Goal: Task Accomplishment & Management: Complete application form

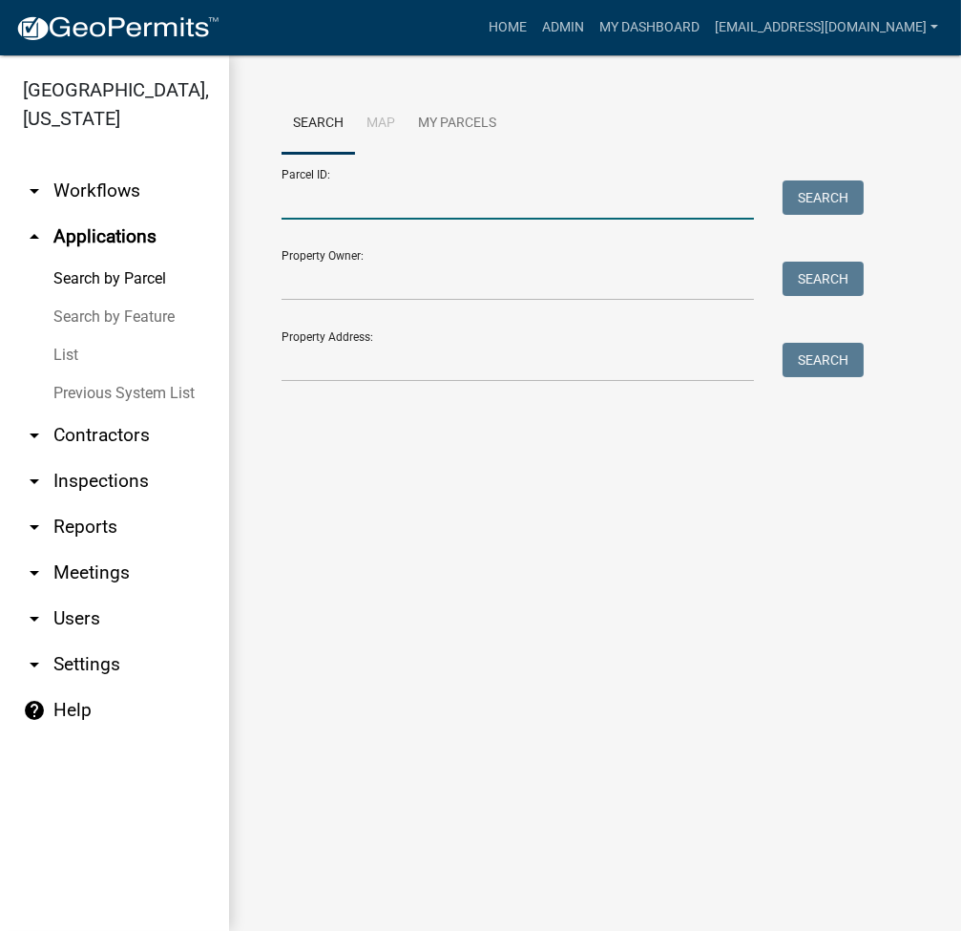
click at [346, 205] on input "Parcel ID:" at bounding box center [518, 199] width 473 height 39
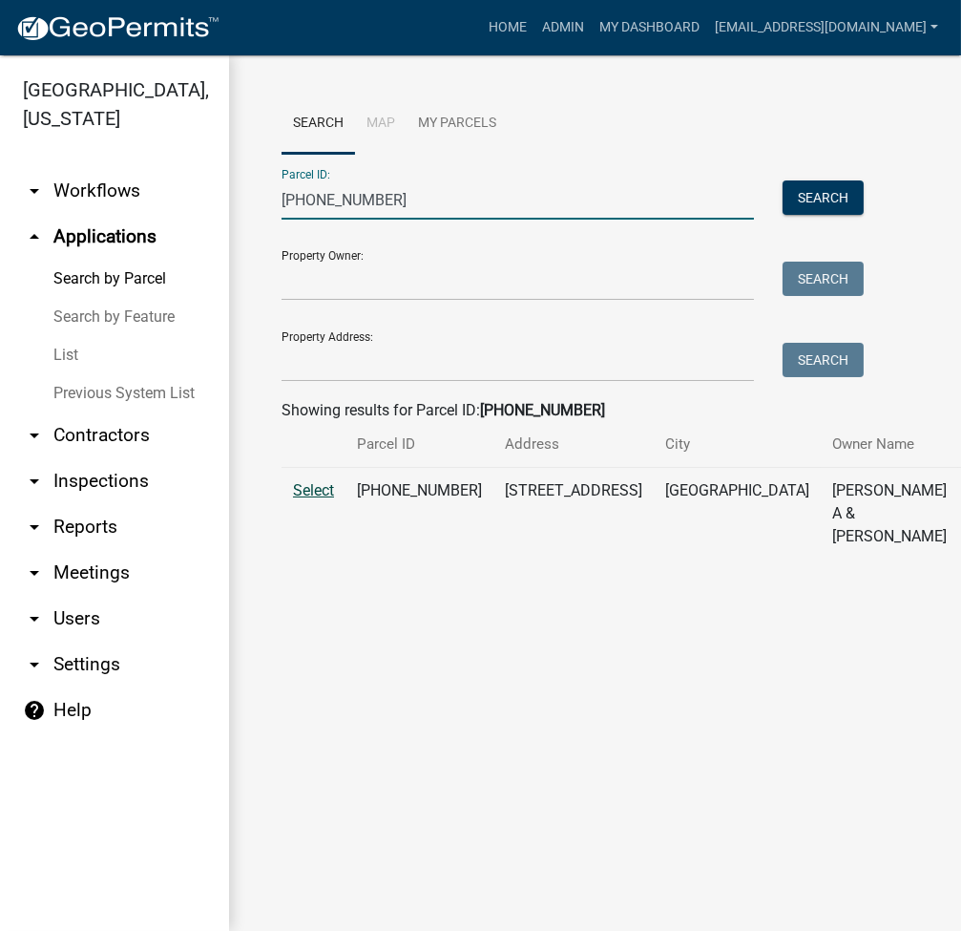
type input "008-019-005"
click at [309, 499] on span "Select" at bounding box center [313, 490] width 41 height 18
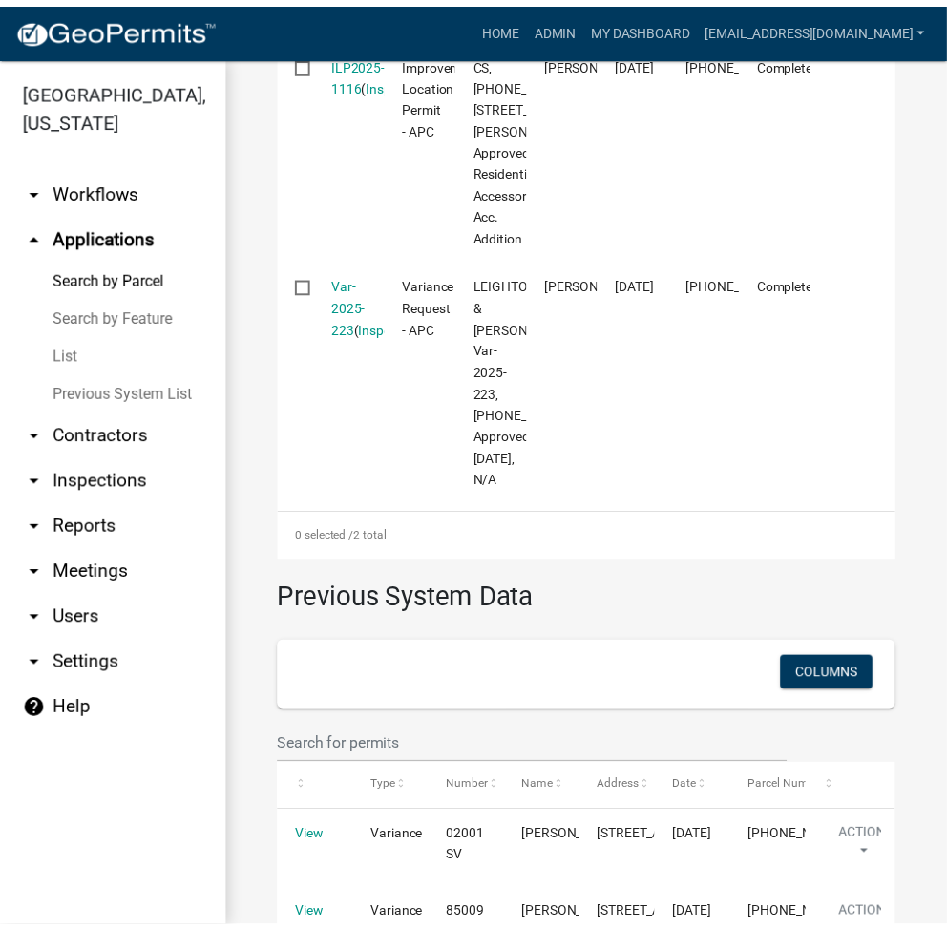
scroll to position [509, 0]
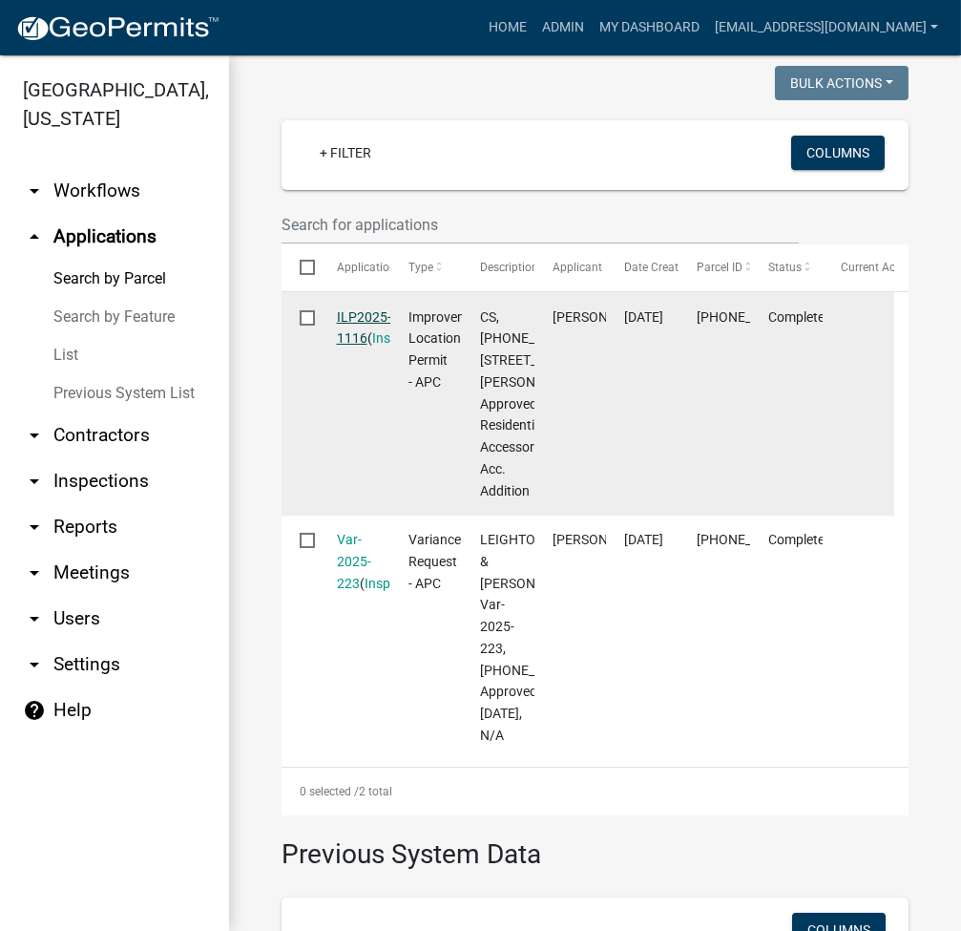
click at [364, 347] on link "ILP2025-1116" at bounding box center [364, 327] width 54 height 37
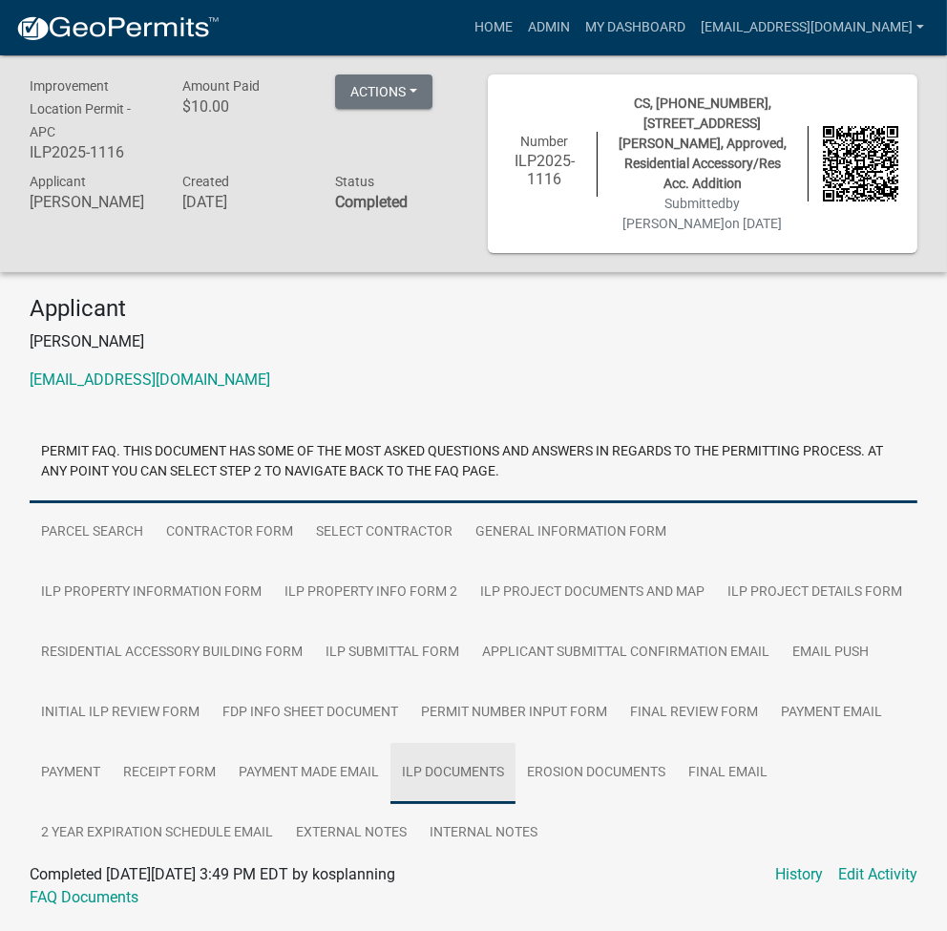
click at [443, 765] on link "ILP Documents" at bounding box center [452, 773] width 125 height 61
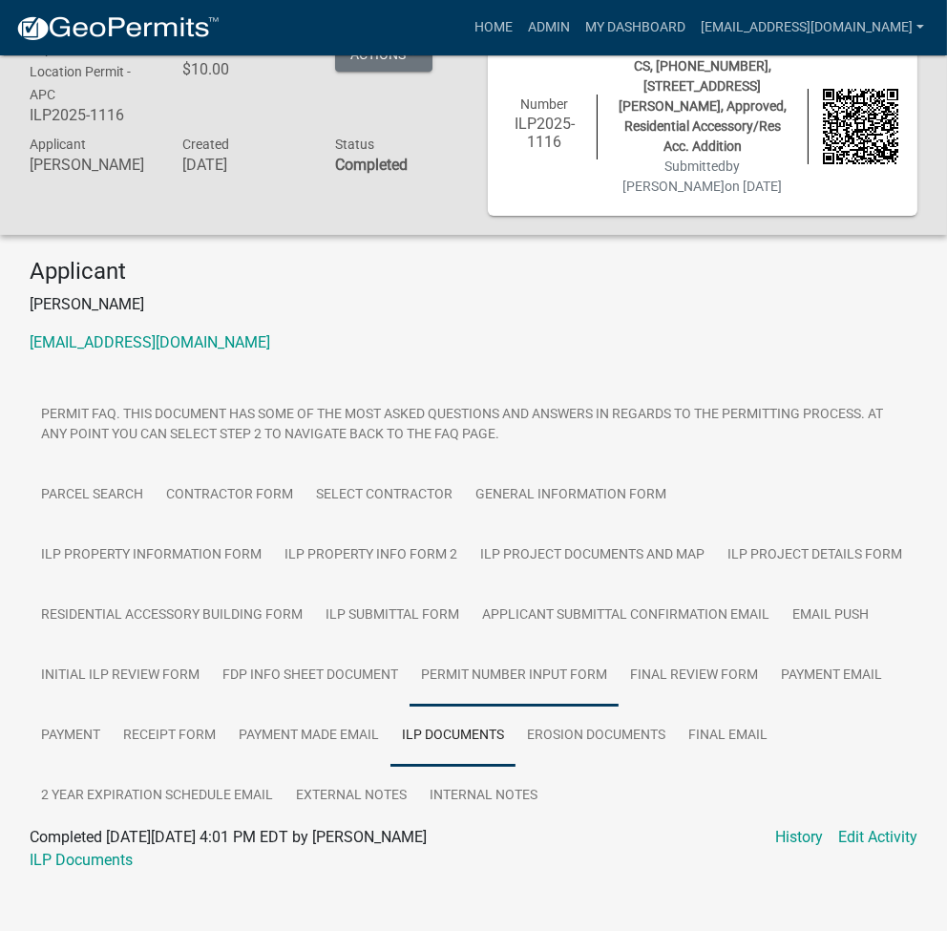
scroll to position [58, 0]
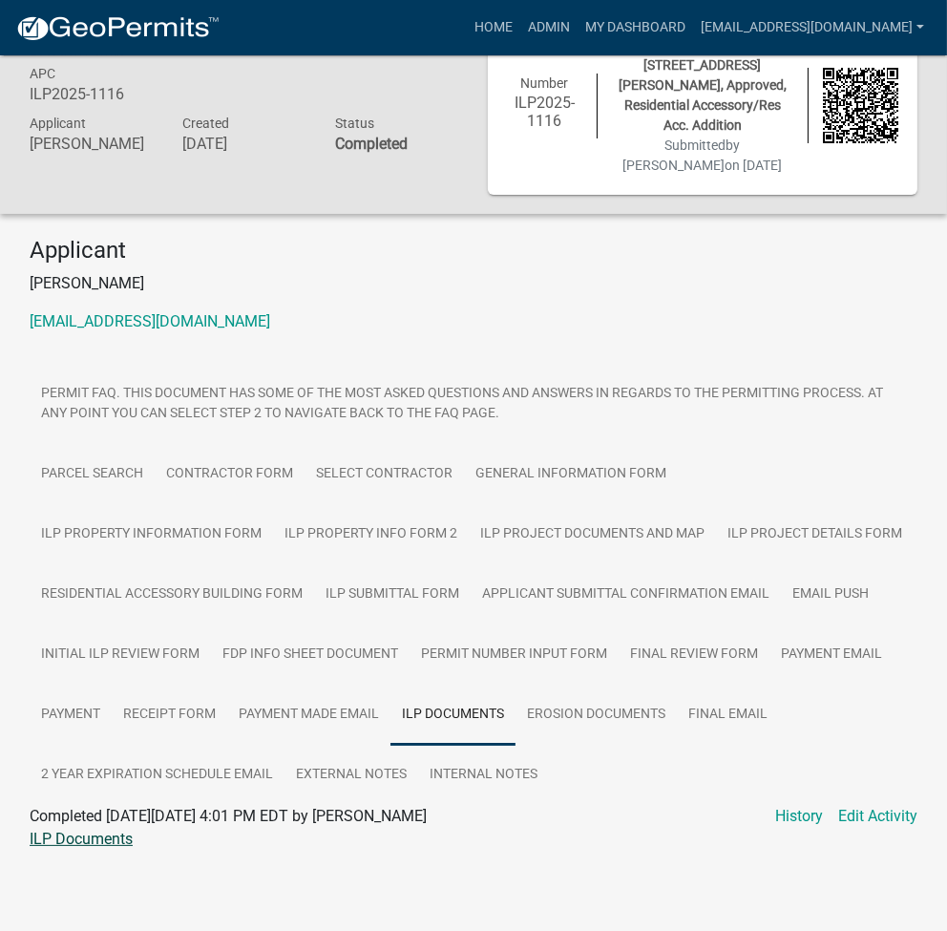
click at [72, 835] on link "ILP Documents" at bounding box center [81, 839] width 103 height 18
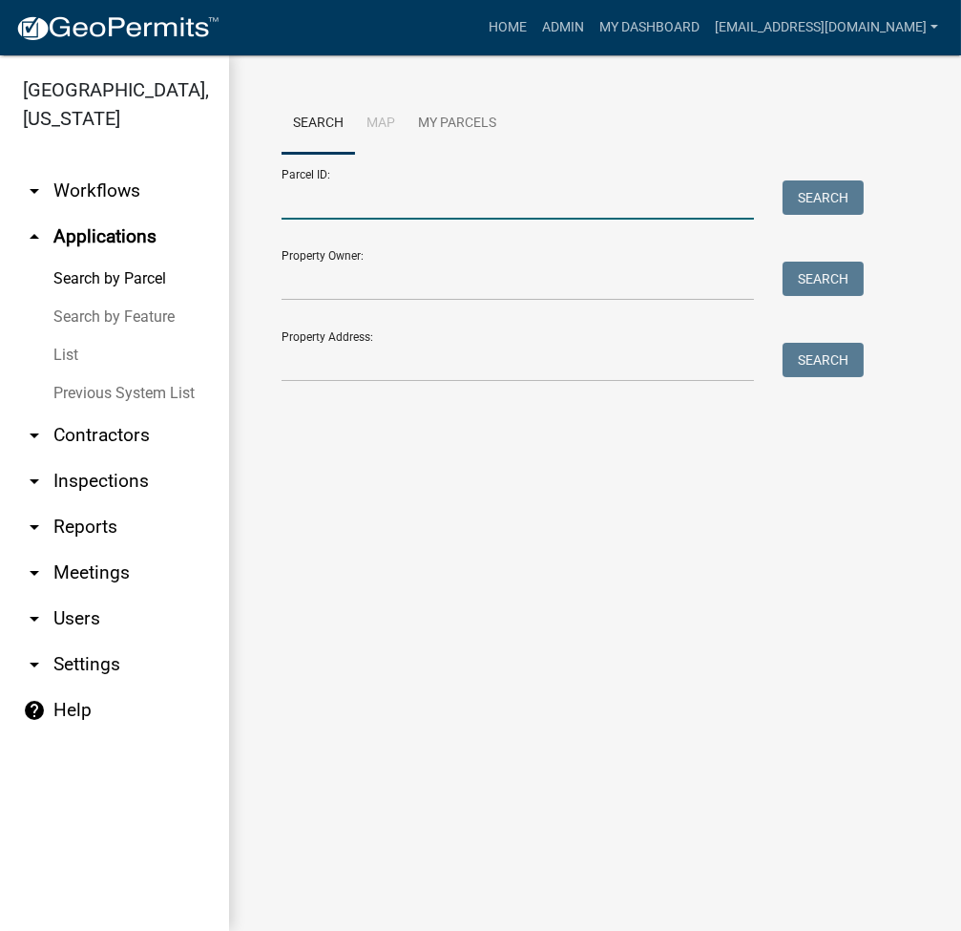
click at [345, 217] on input "Parcel ID:" at bounding box center [518, 199] width 473 height 39
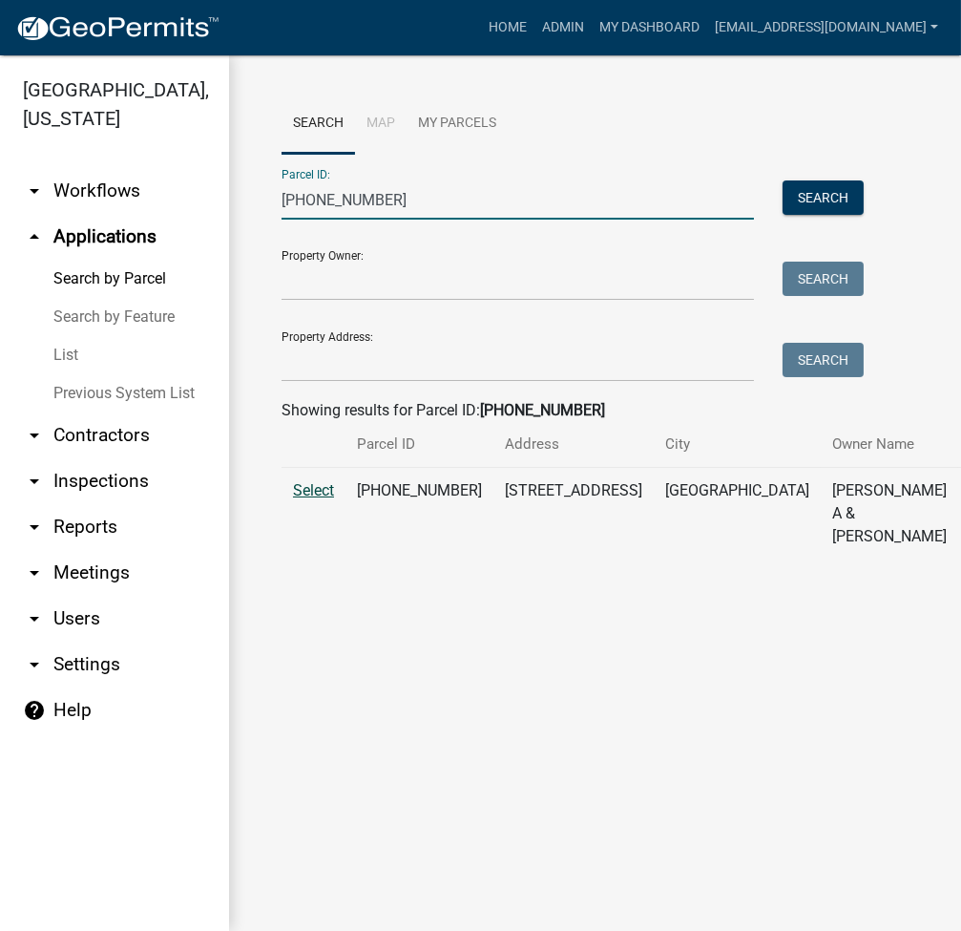
type input "008-019-005"
click at [306, 499] on span "Select" at bounding box center [313, 490] width 41 height 18
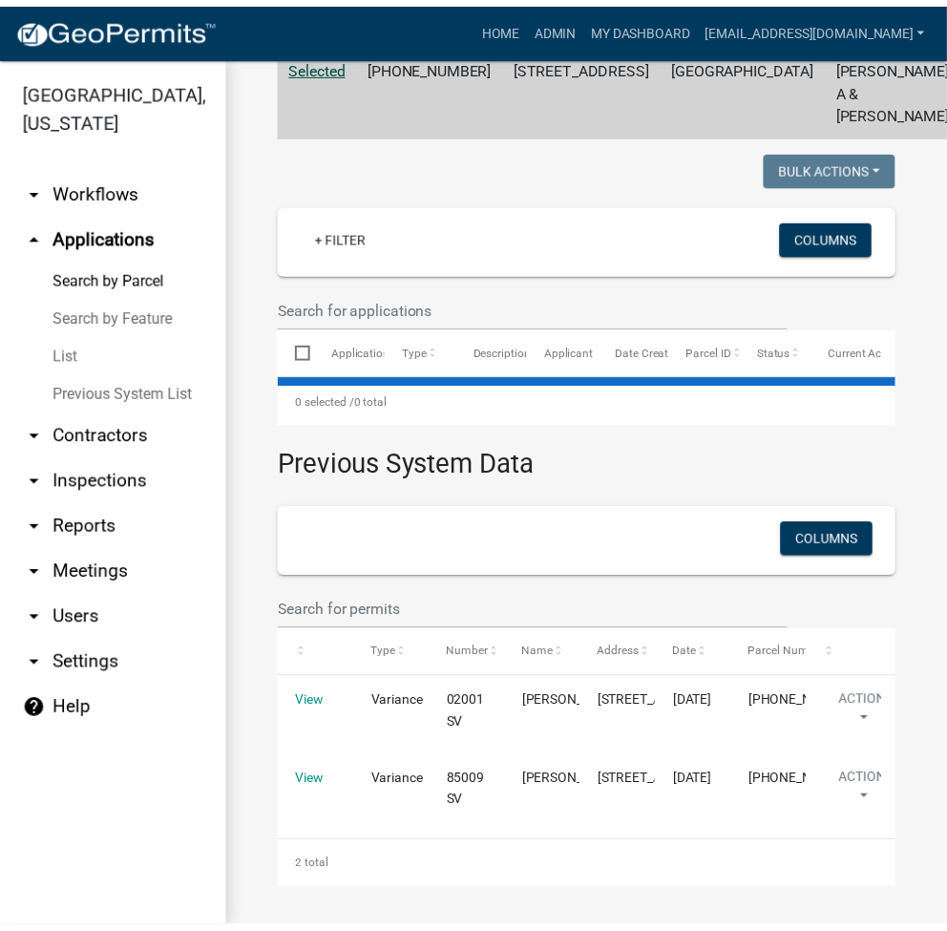
scroll to position [604, 0]
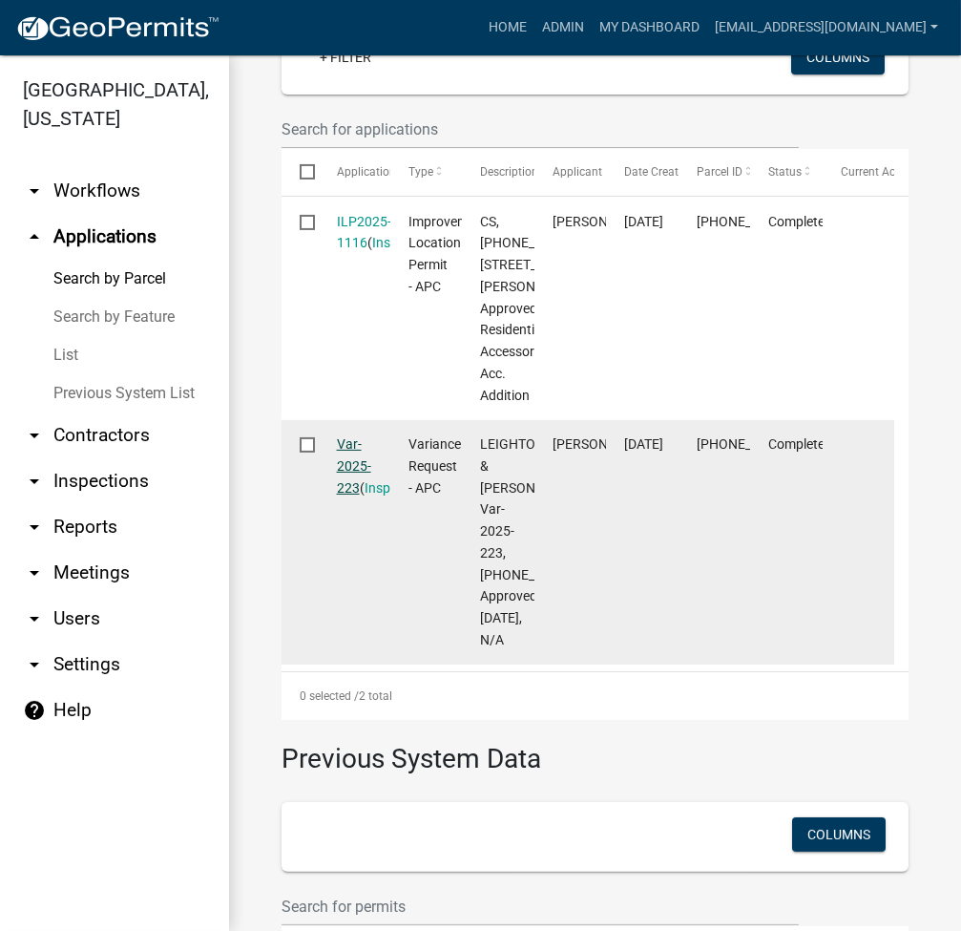
click at [348, 495] on link "Var-2025-223" at bounding box center [354, 465] width 34 height 59
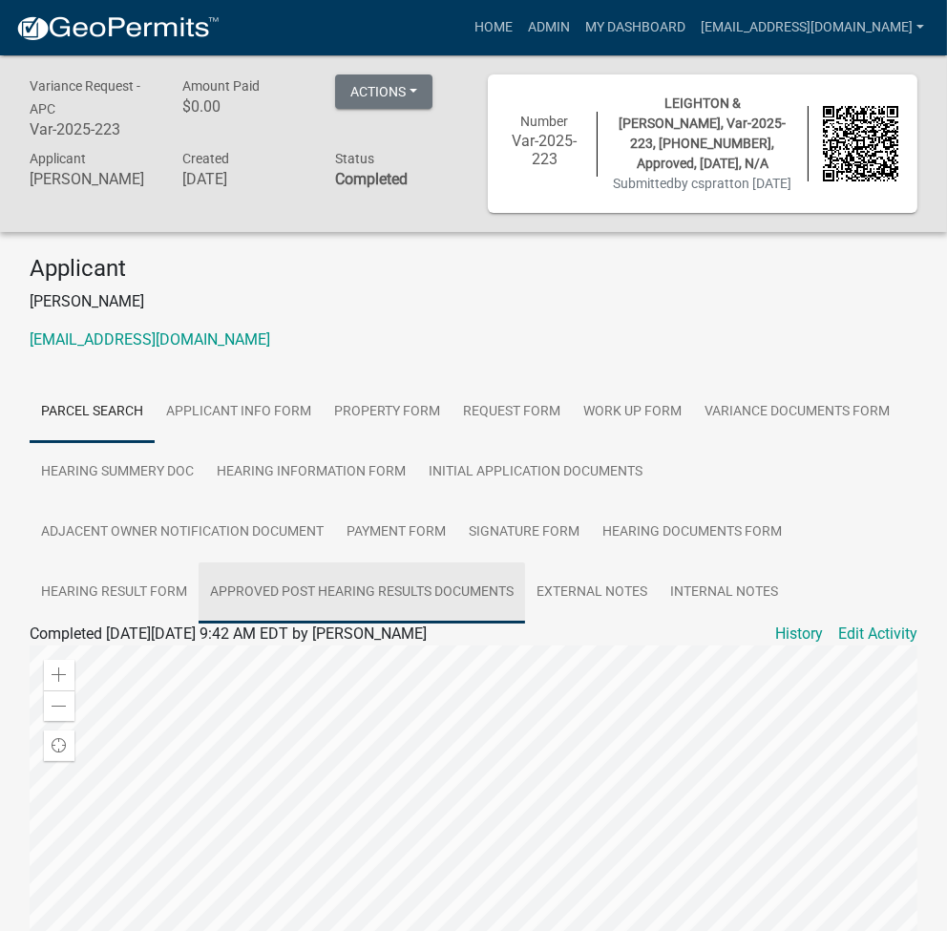
click at [296, 611] on link "Approved Post Hearing Results Documents" at bounding box center [362, 592] width 326 height 61
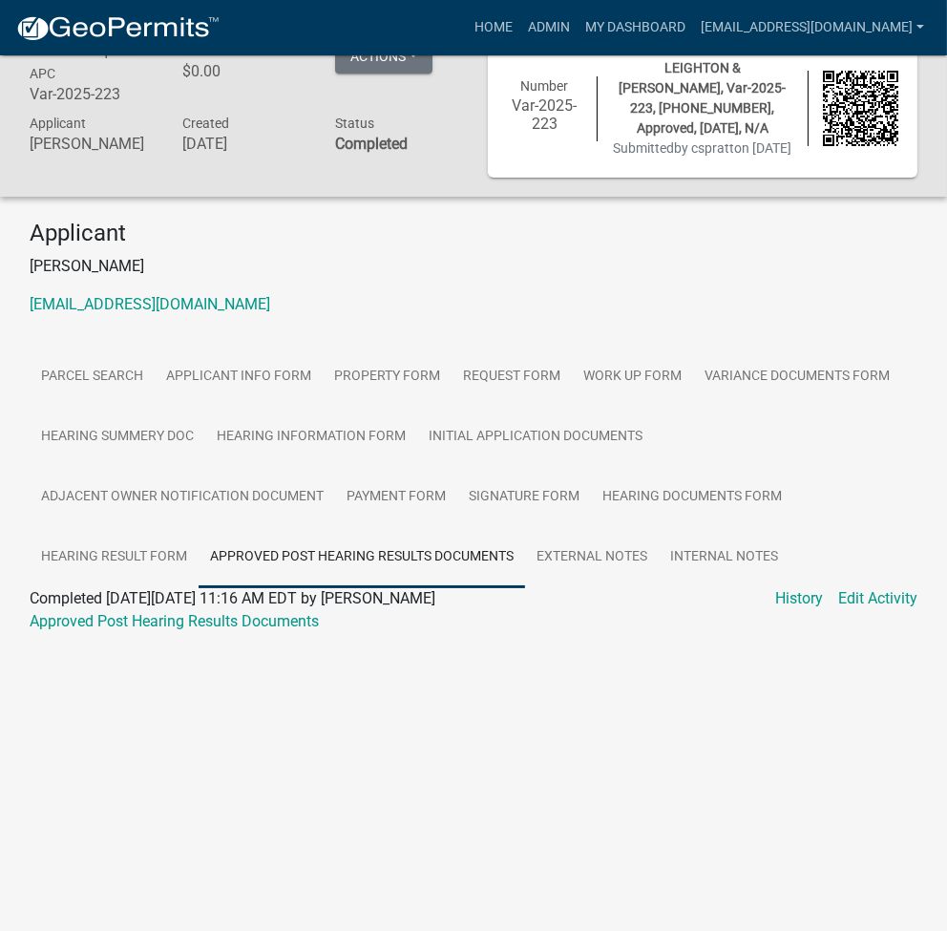
scroll to position [55, 0]
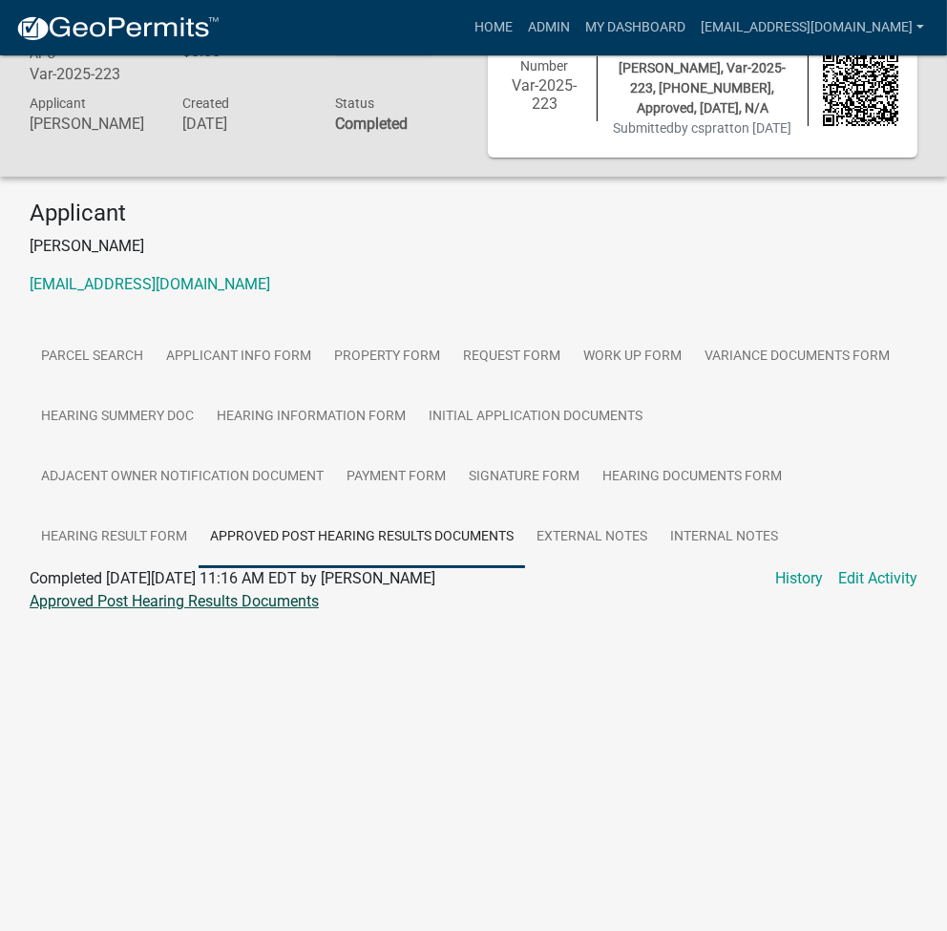
click at [188, 610] on link "Approved Post Hearing Results Documents" at bounding box center [174, 601] width 289 height 18
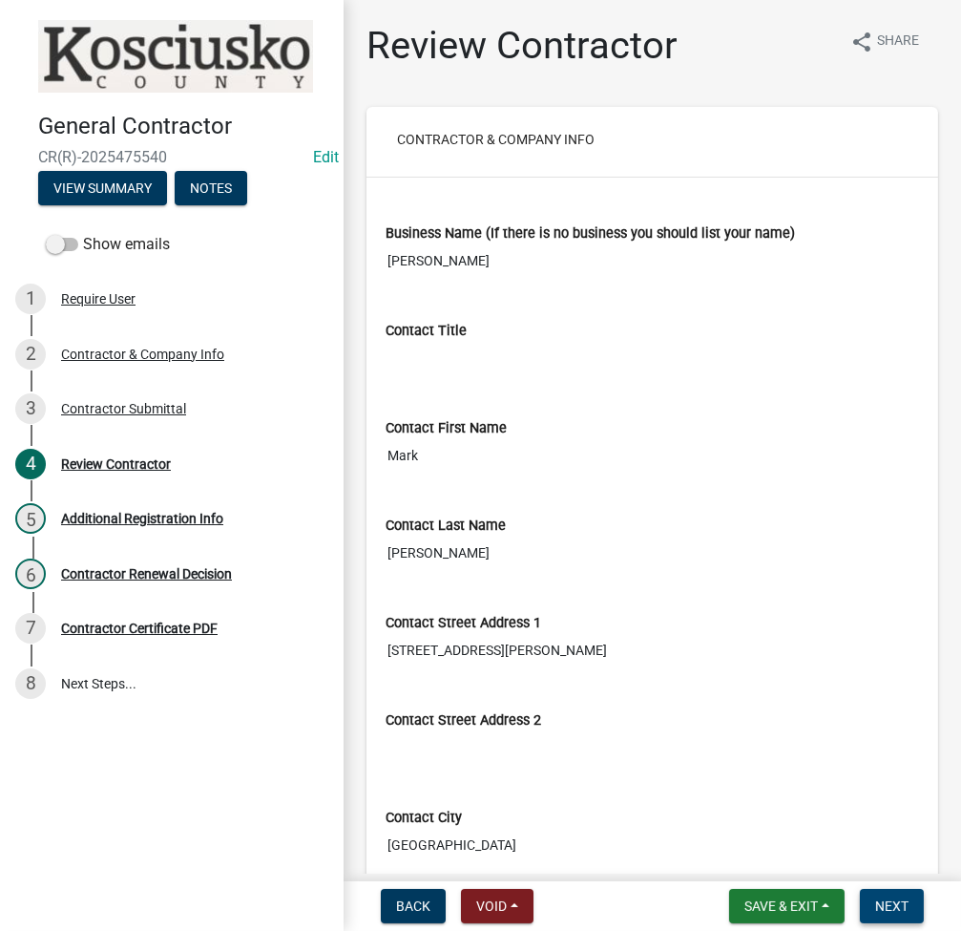
click at [877, 913] on span "Next" at bounding box center [891, 905] width 33 height 15
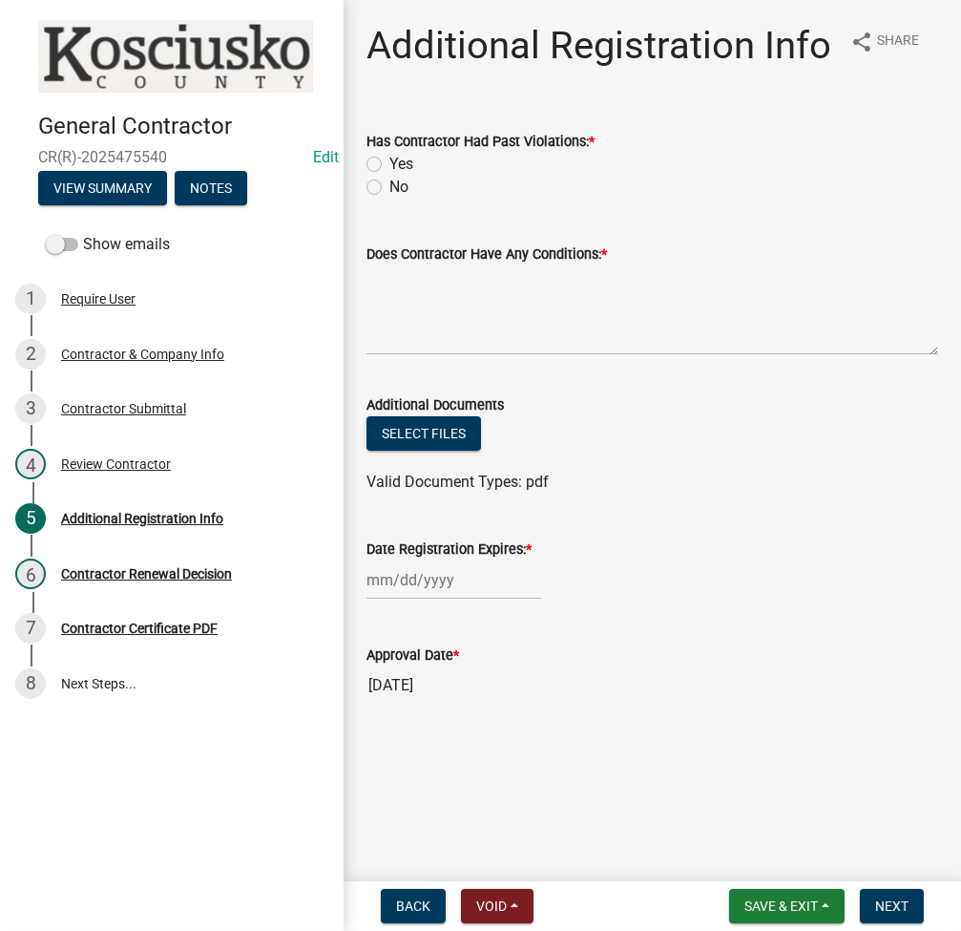
click at [389, 184] on label "No" at bounding box center [398, 187] width 19 height 23
click at [389, 184] on input "No" at bounding box center [395, 182] width 12 height 12
radio input "true"
click at [431, 288] on textarea "Does Contractor Have Any Conditions: *" at bounding box center [653, 310] width 572 height 90
type textarea "none"
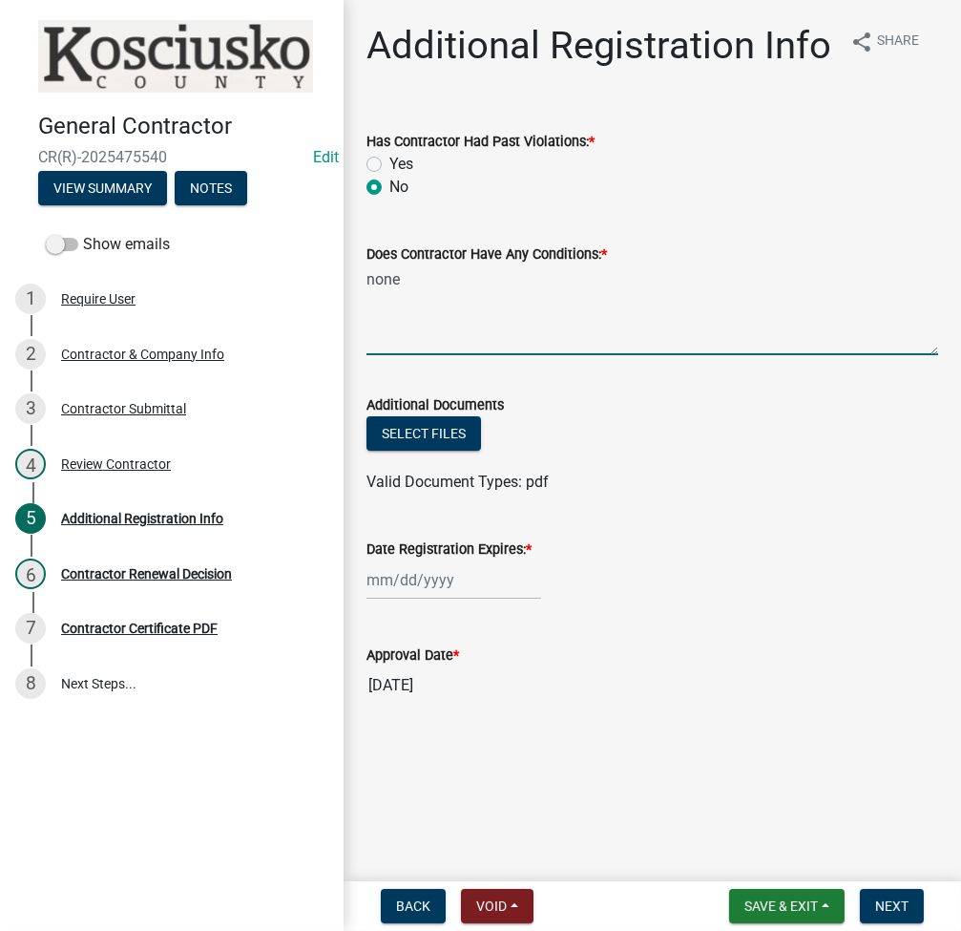
click at [394, 574] on div at bounding box center [454, 579] width 175 height 39
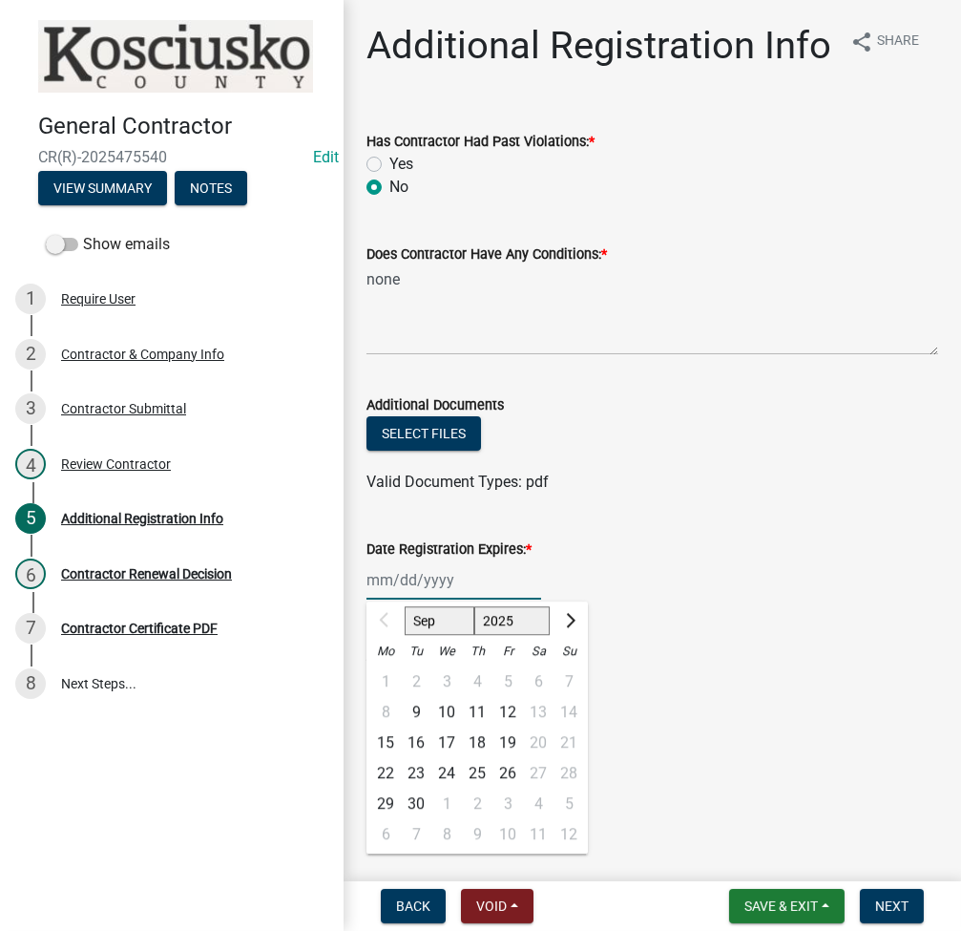
click at [495, 620] on select "2025 2026 2027 2028 2029 2030 2031 2032 2033 2034 2035 2036 2037 2038 2039 2040…" at bounding box center [512, 620] width 76 height 29
select select "2026"
click at [474, 606] on select "2025 2026 2027 2028 2029 2030 2031 2032 2033 2034 2035 2036 2037 2038 2039 2040…" at bounding box center [512, 620] width 76 height 29
click at [447, 705] on div "9" at bounding box center [446, 712] width 31 height 31
type input "[DATE]"
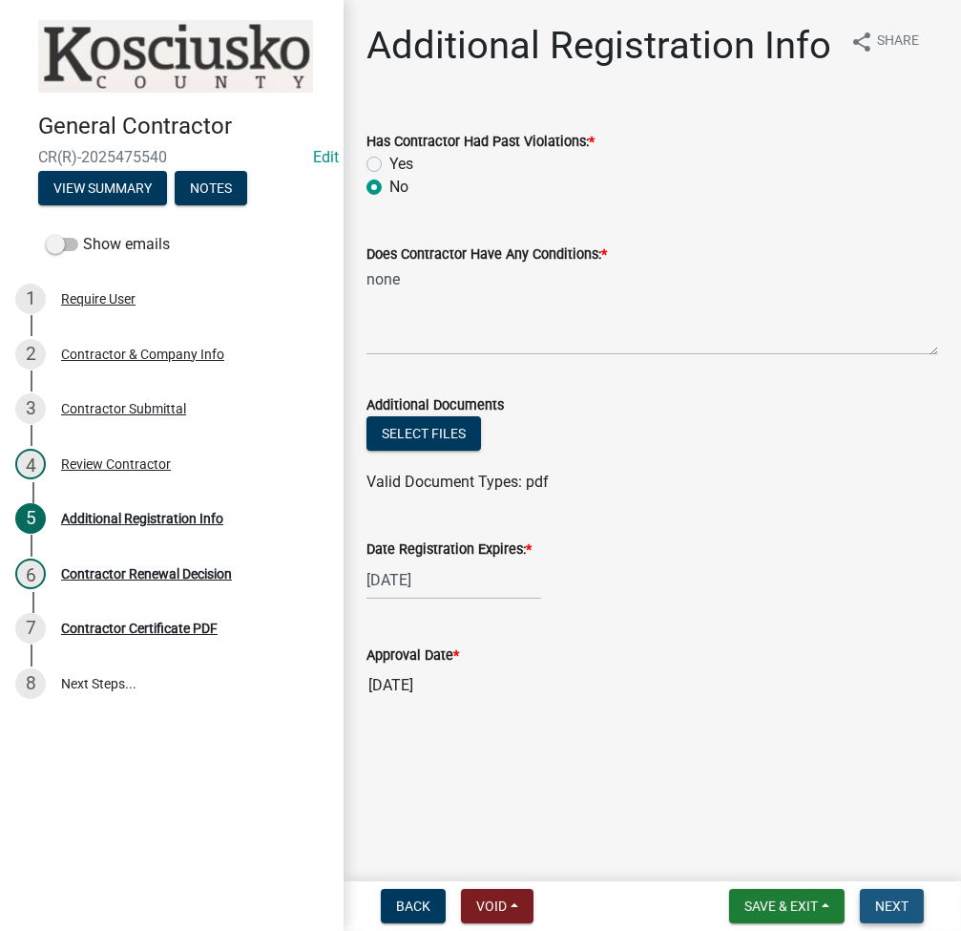
click at [894, 890] on button "Next" at bounding box center [892, 906] width 64 height 34
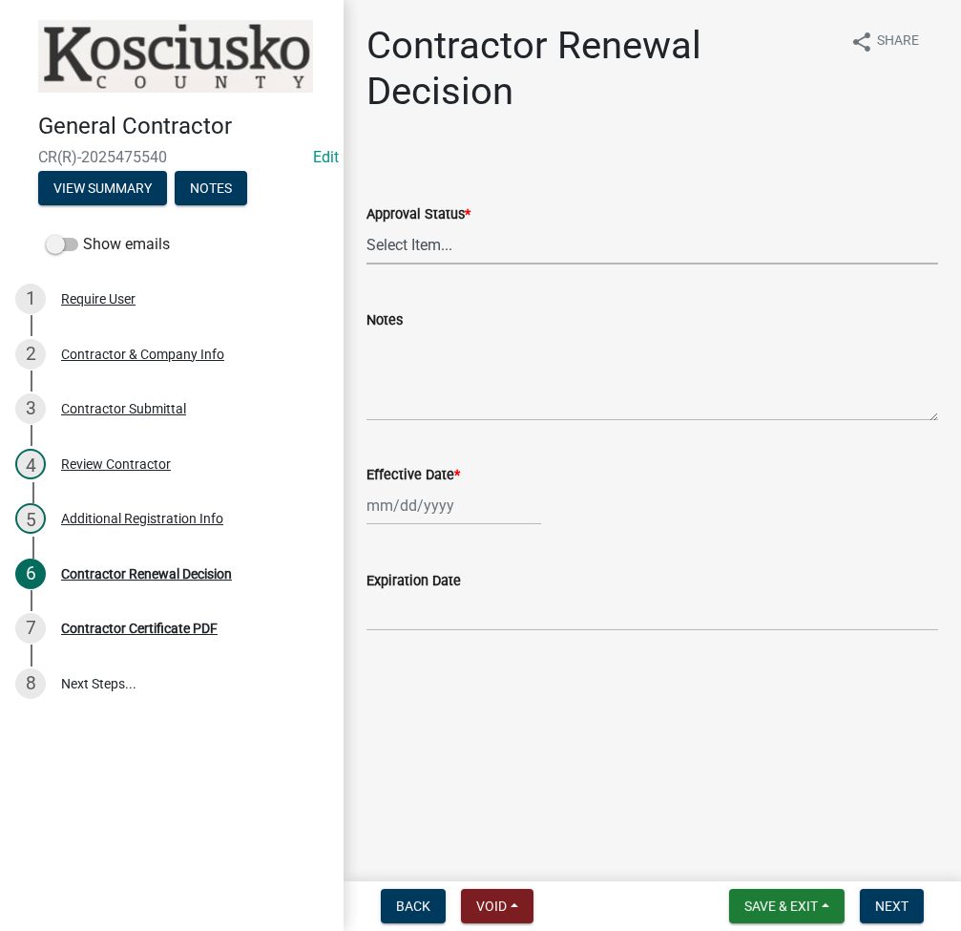
click at [544, 248] on select "Select Item... Approved Denied" at bounding box center [653, 244] width 572 height 39
click at [367, 225] on select "Select Item... Approved Denied" at bounding box center [653, 244] width 572 height 39
select select "30db8998-795d-4bbe-8e49-f1ade8865815"
click at [421, 505] on div at bounding box center [454, 505] width 175 height 39
select select "9"
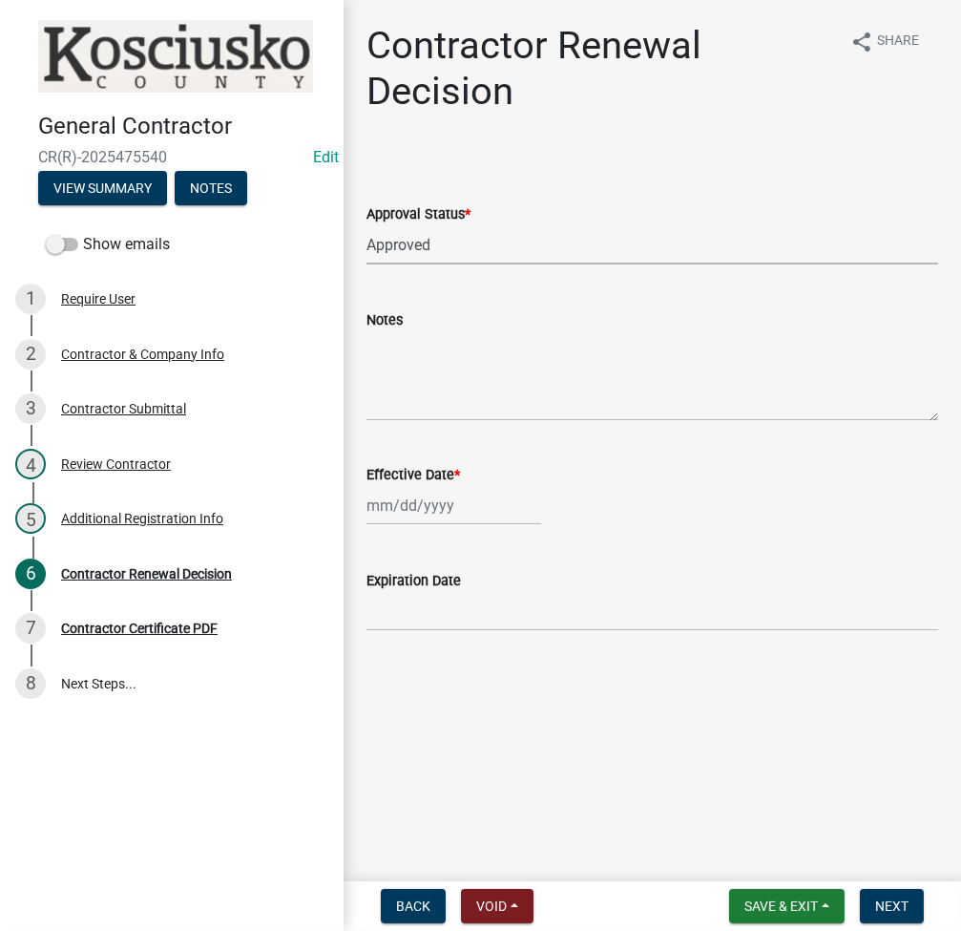
select select "2025"
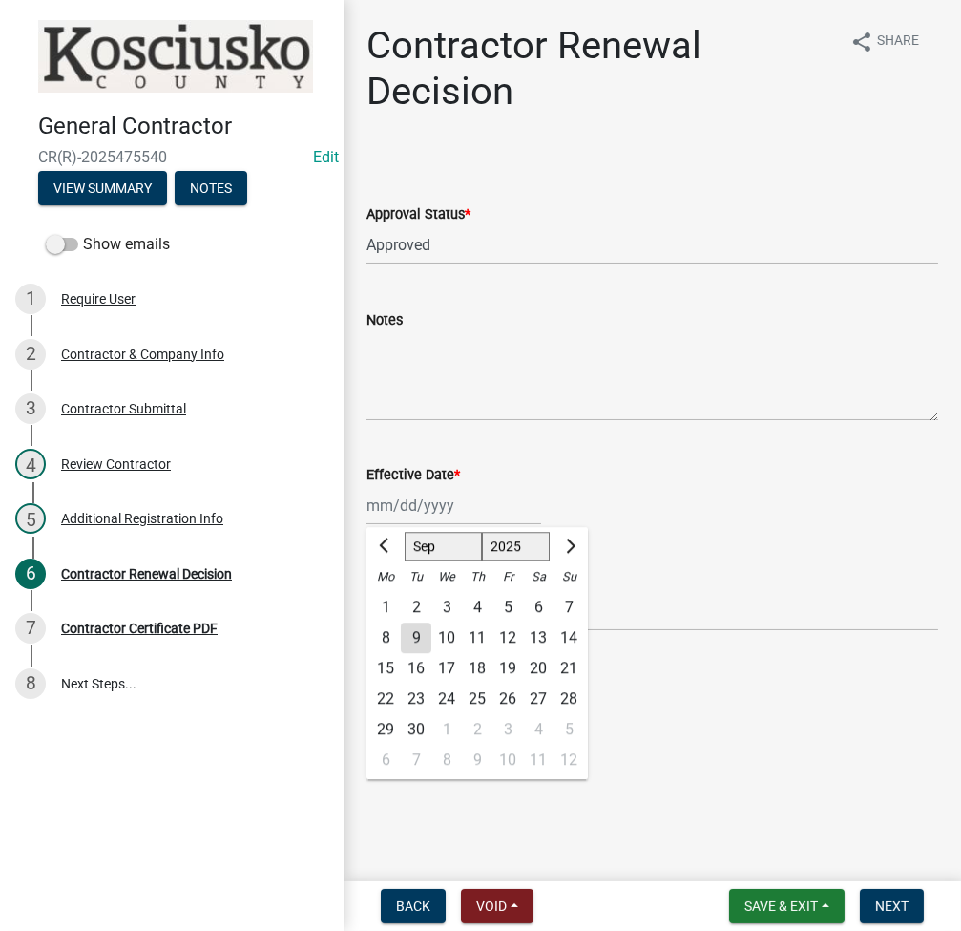
click at [418, 632] on div "9" at bounding box center [416, 637] width 31 height 31
type input "[DATE]"
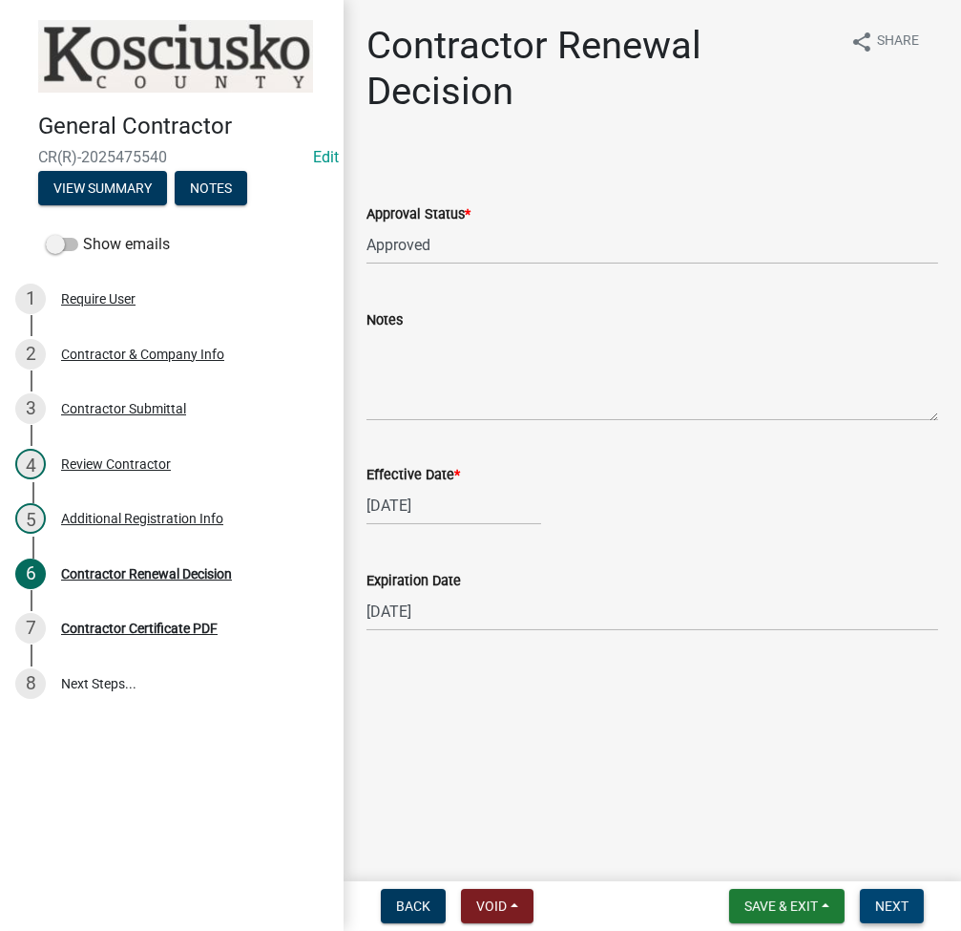
click at [894, 910] on span "Next" at bounding box center [891, 905] width 33 height 15
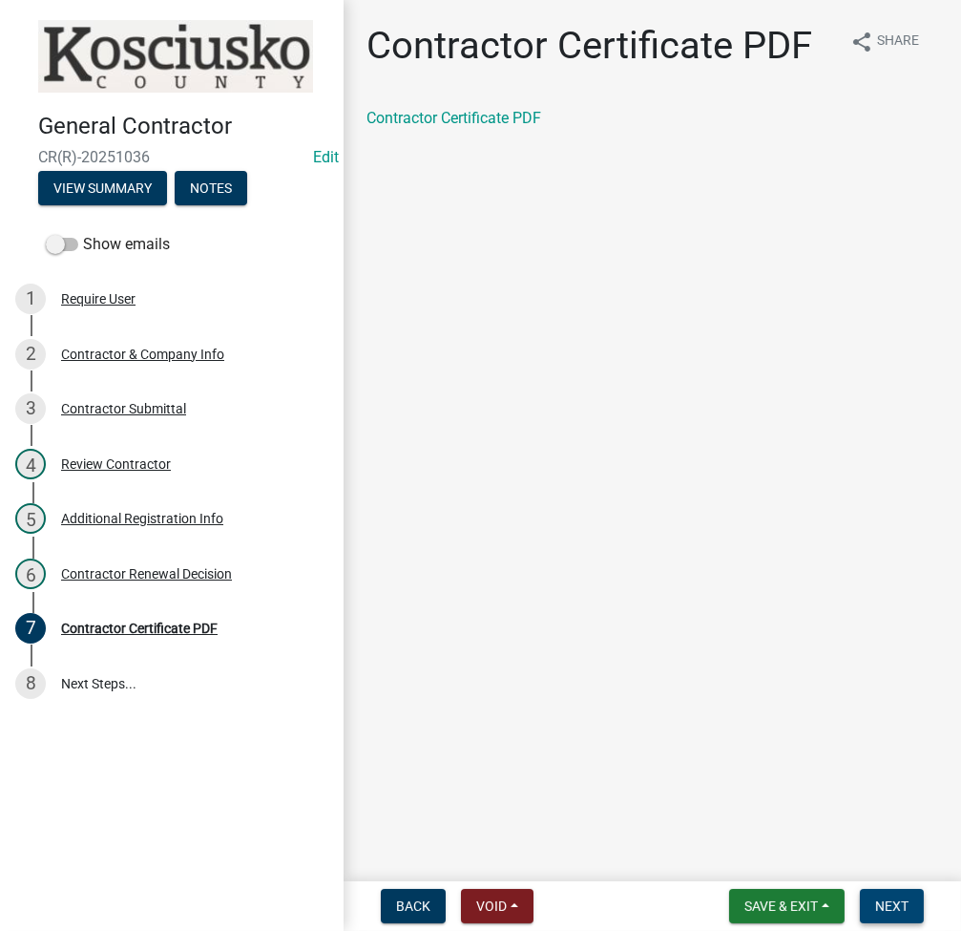
click at [888, 914] on button "Next" at bounding box center [892, 906] width 64 height 34
click at [896, 910] on span "Next" at bounding box center [891, 905] width 33 height 15
click at [899, 892] on button "Next" at bounding box center [892, 906] width 64 height 34
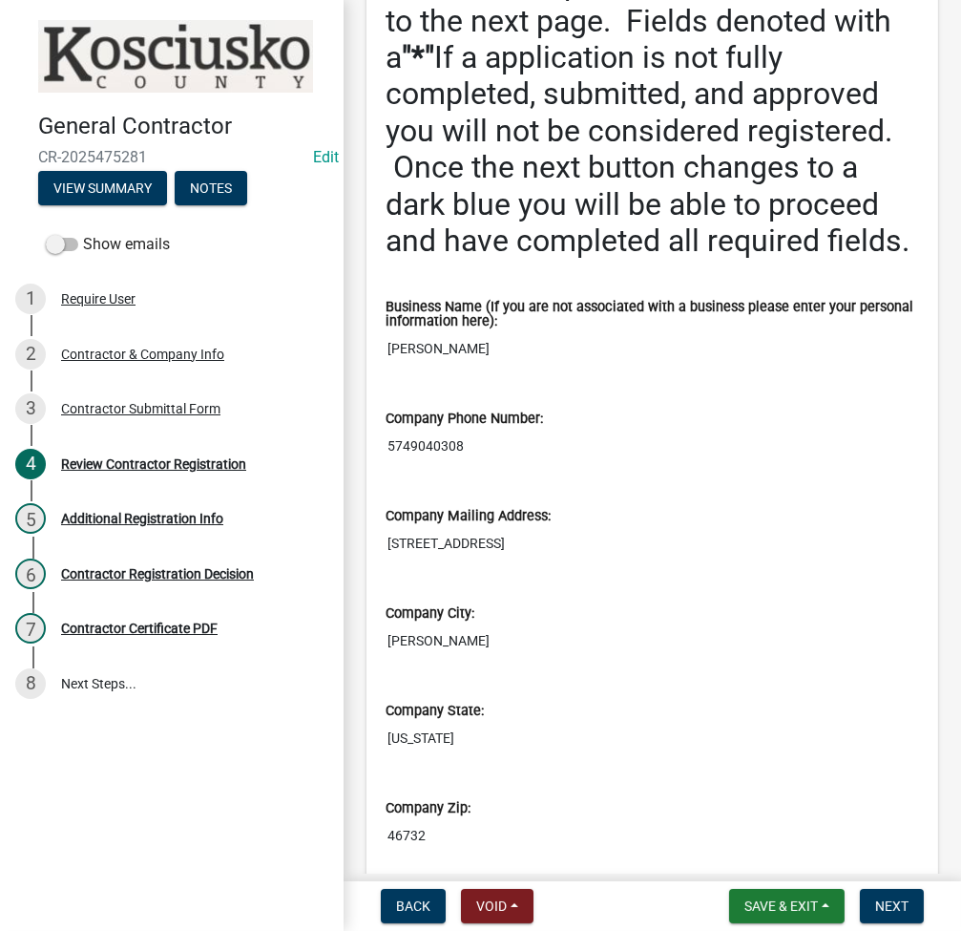
scroll to position [509, 0]
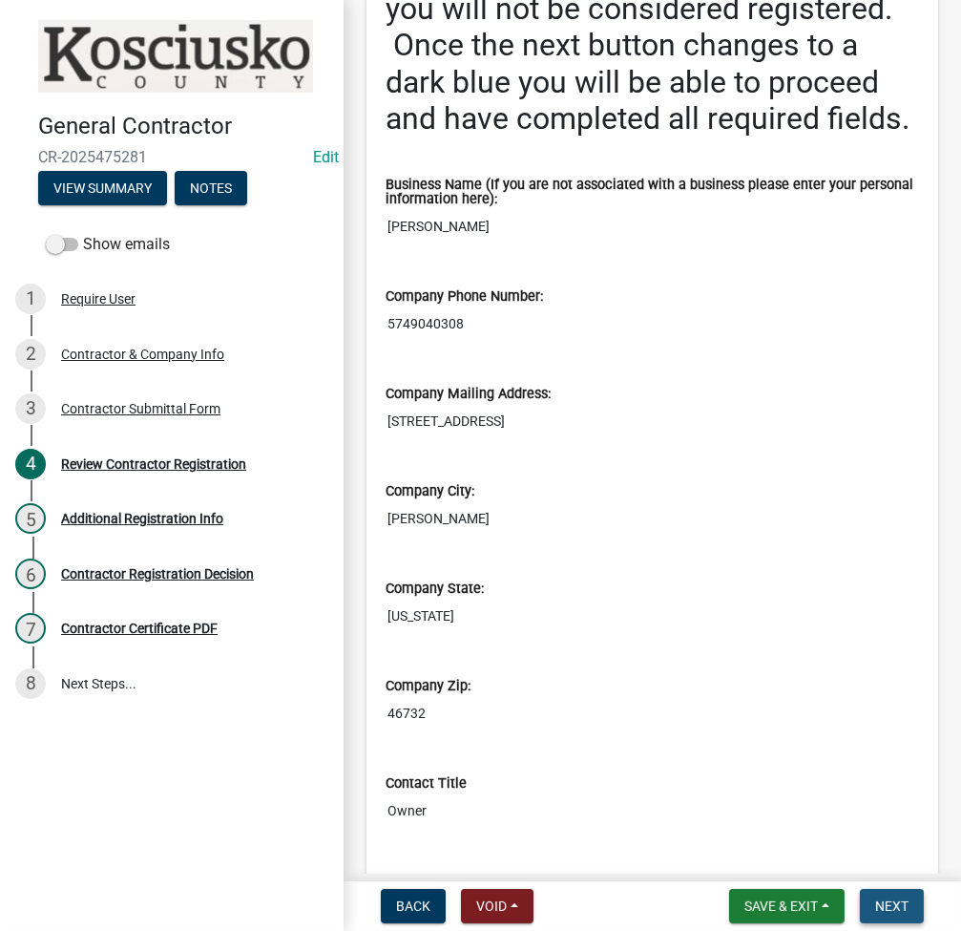
click at [894, 910] on span "Next" at bounding box center [891, 905] width 33 height 15
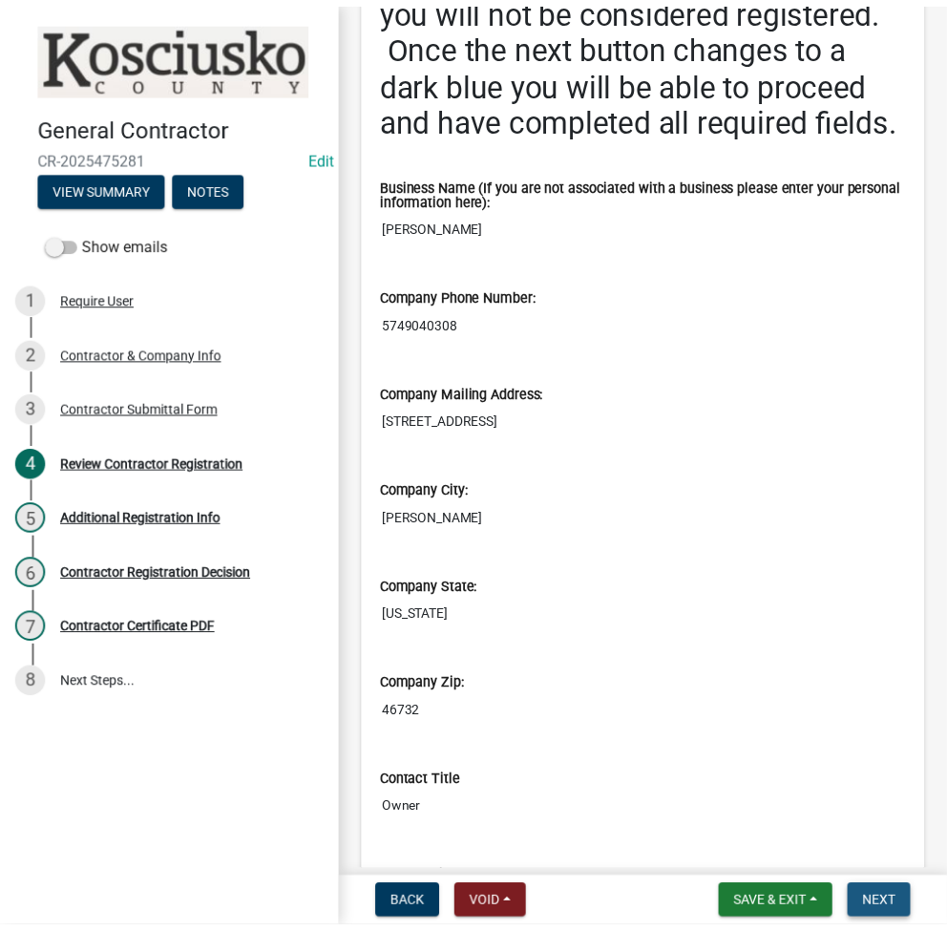
scroll to position [0, 0]
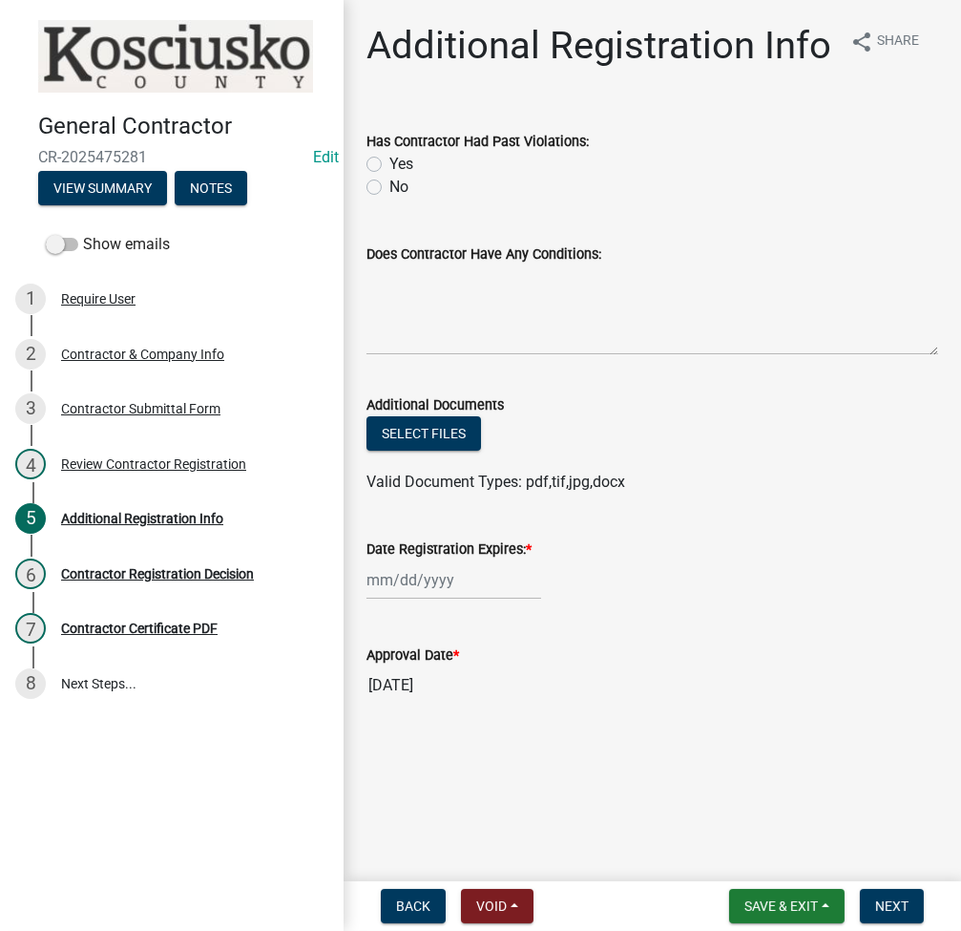
click at [389, 182] on label "No" at bounding box center [398, 187] width 19 height 23
click at [389, 182] on input "No" at bounding box center [395, 182] width 12 height 12
radio input "true"
click at [420, 568] on div at bounding box center [454, 579] width 175 height 39
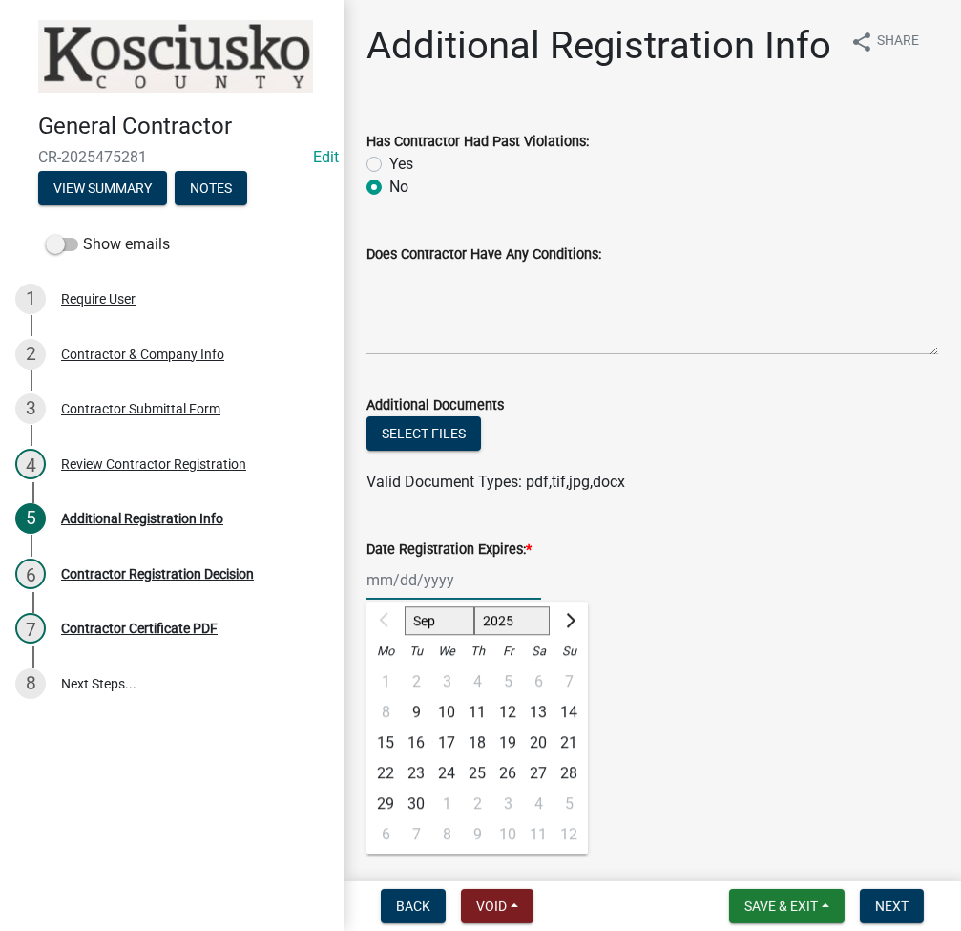
click at [500, 612] on select "2025 2026 2027 2028 2029 2030 2031 2032 2033 2034 2035 2036 2037 2038 2039 2040…" at bounding box center [512, 620] width 76 height 29
select select "2026"
click at [474, 606] on select "2025 2026 2027 2028 2029 2030 2031 2032 2033 2034 2035 2036 2037 2038 2039 2040…" at bounding box center [512, 620] width 76 height 29
click at [446, 708] on div "9" at bounding box center [446, 712] width 31 height 31
type input "[DATE]"
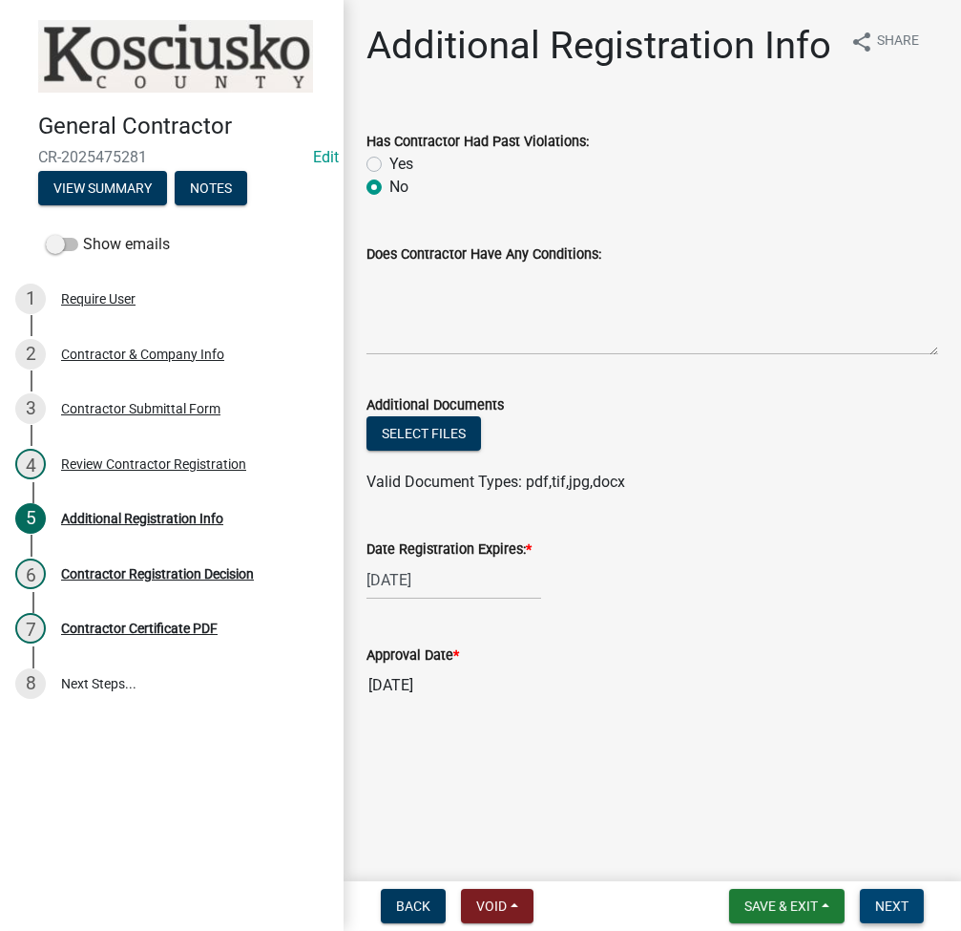
click at [895, 901] on span "Next" at bounding box center [891, 905] width 33 height 15
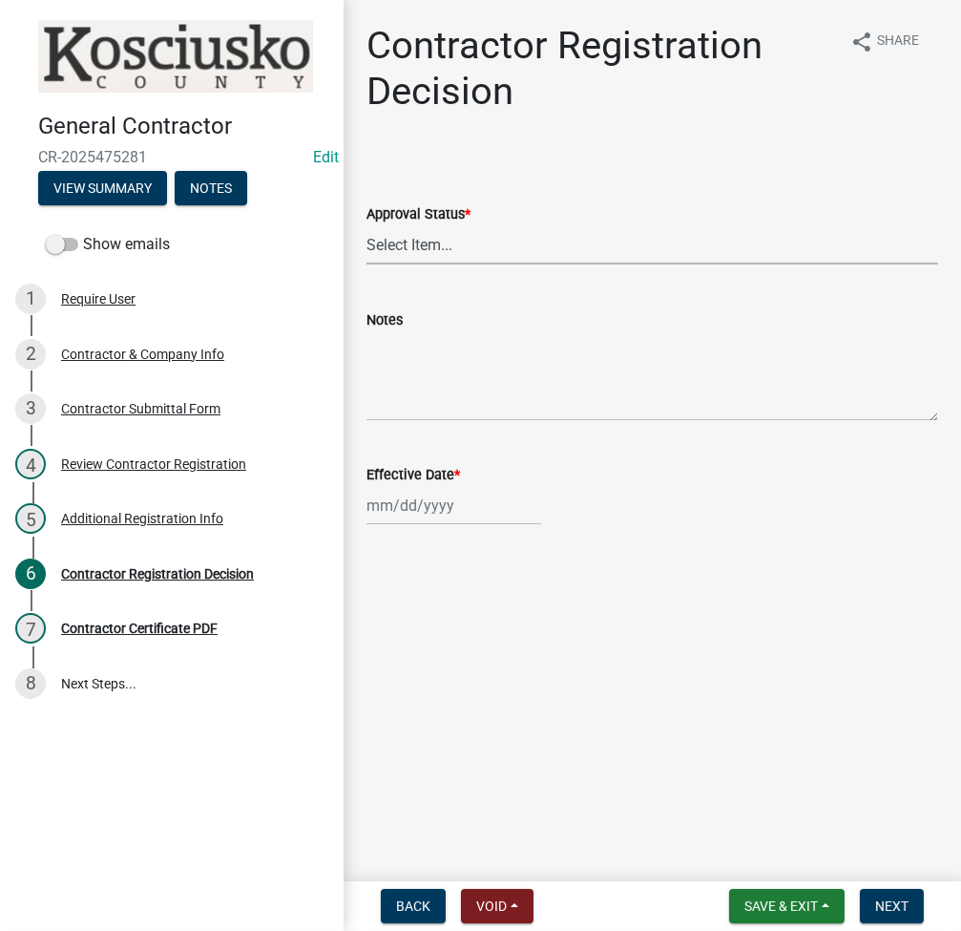
click at [472, 253] on select "Select Item... Approved Denied" at bounding box center [653, 244] width 572 height 39
click at [367, 225] on select "Select Item... Approved Denied" at bounding box center [653, 244] width 572 height 39
select select "8e4351d7-4ebf-4714-a7c9-c8187f00e083"
click at [403, 522] on div at bounding box center [454, 505] width 175 height 39
select select "9"
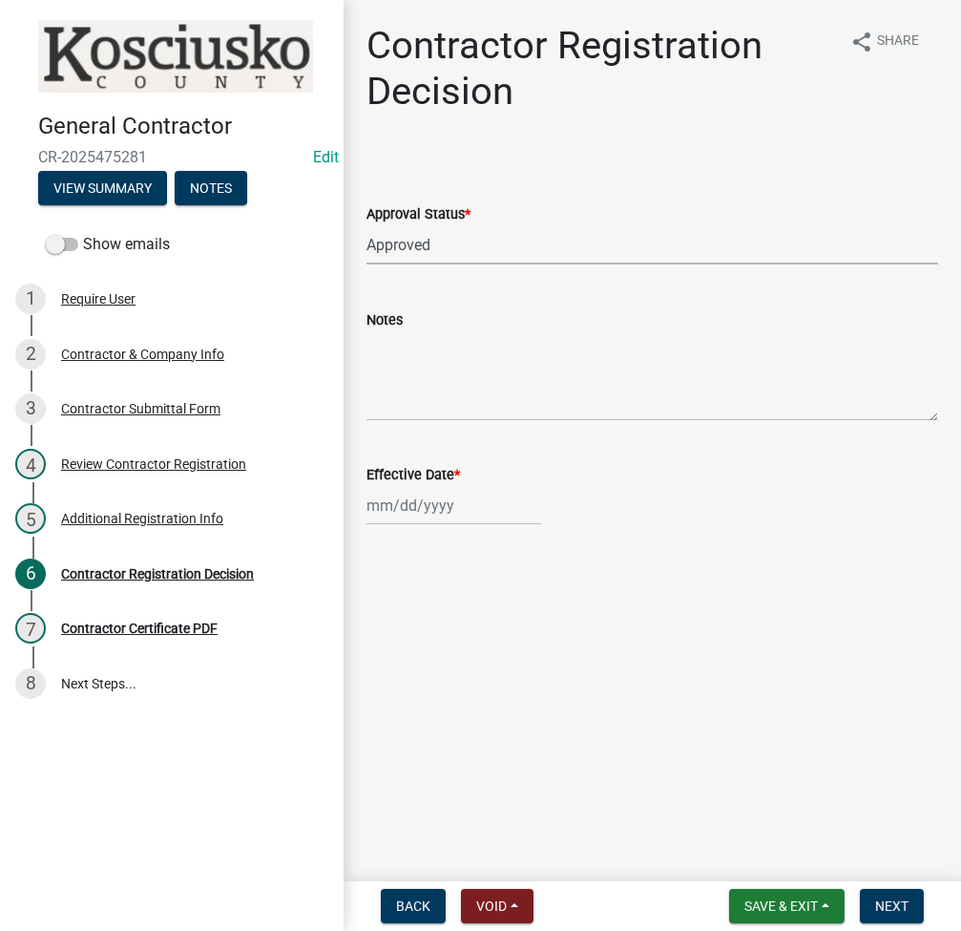
select select "2025"
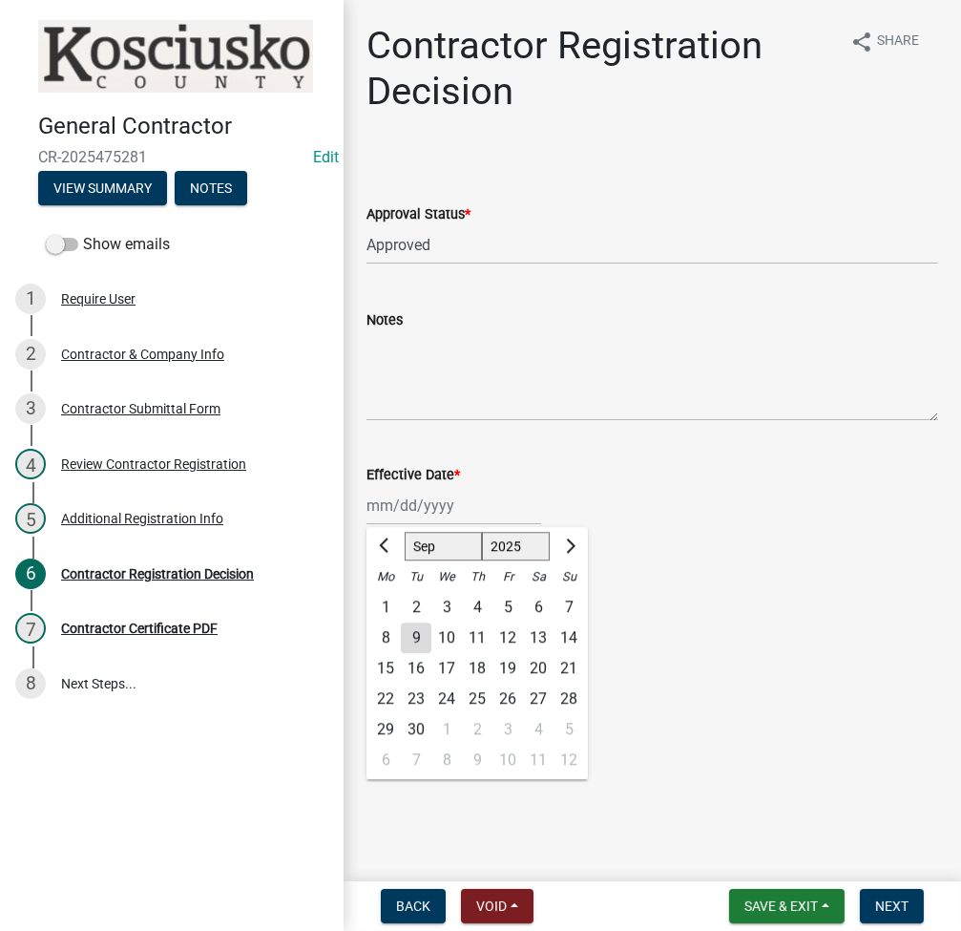
click at [406, 634] on div "9" at bounding box center [416, 637] width 31 height 31
type input "09/09/2025"
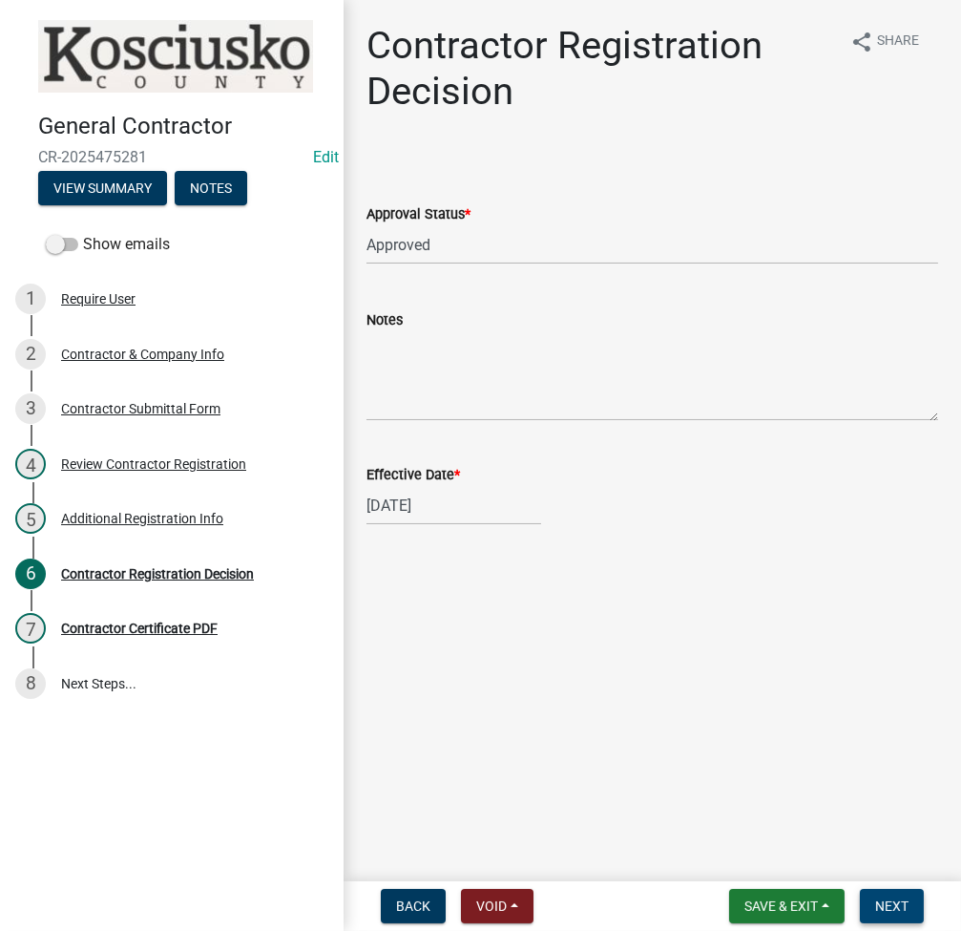
click at [887, 902] on span "Next" at bounding box center [891, 905] width 33 height 15
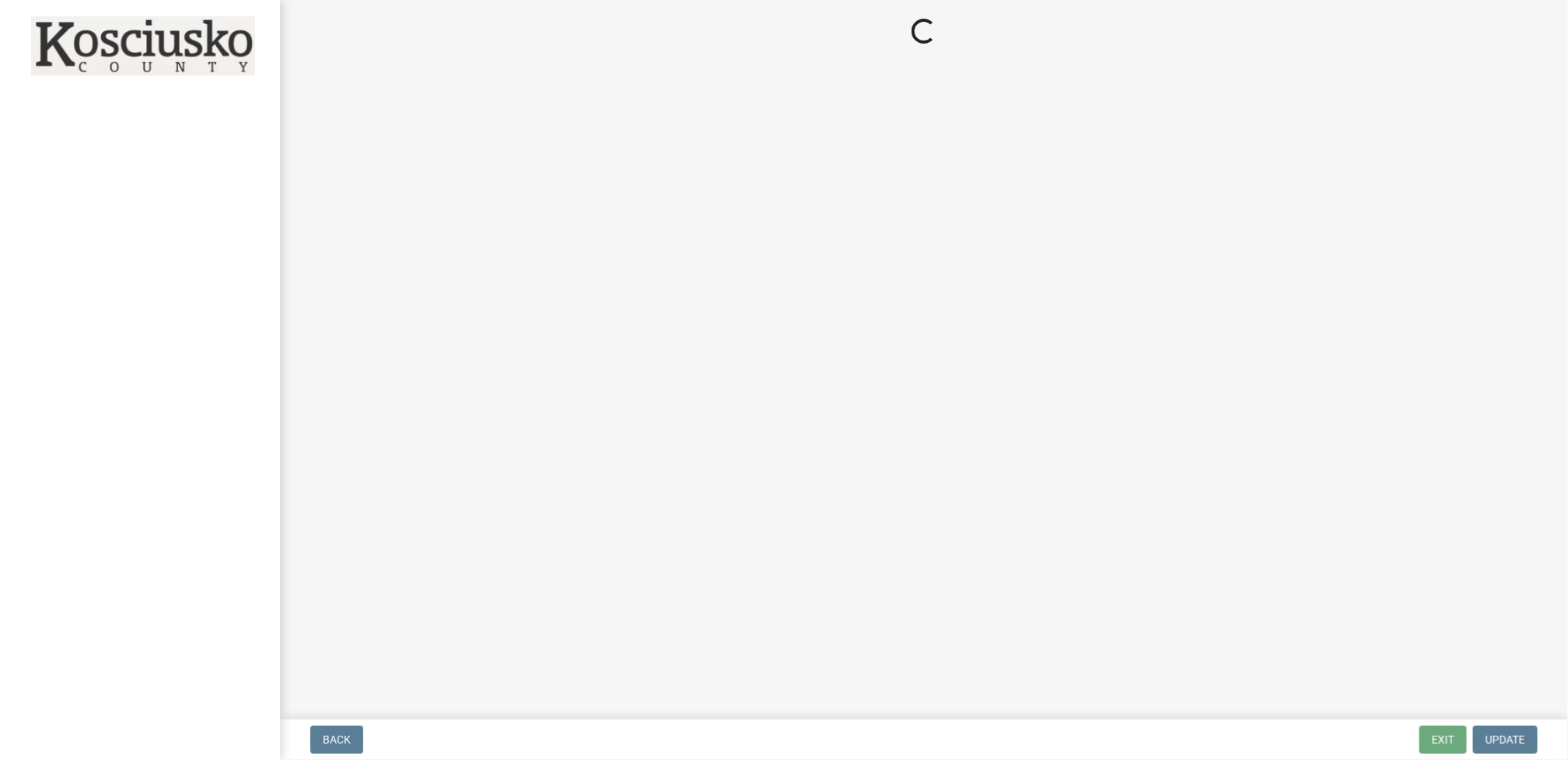
select select "d95389f4-ab5a-4603-9826-29cf73316391"
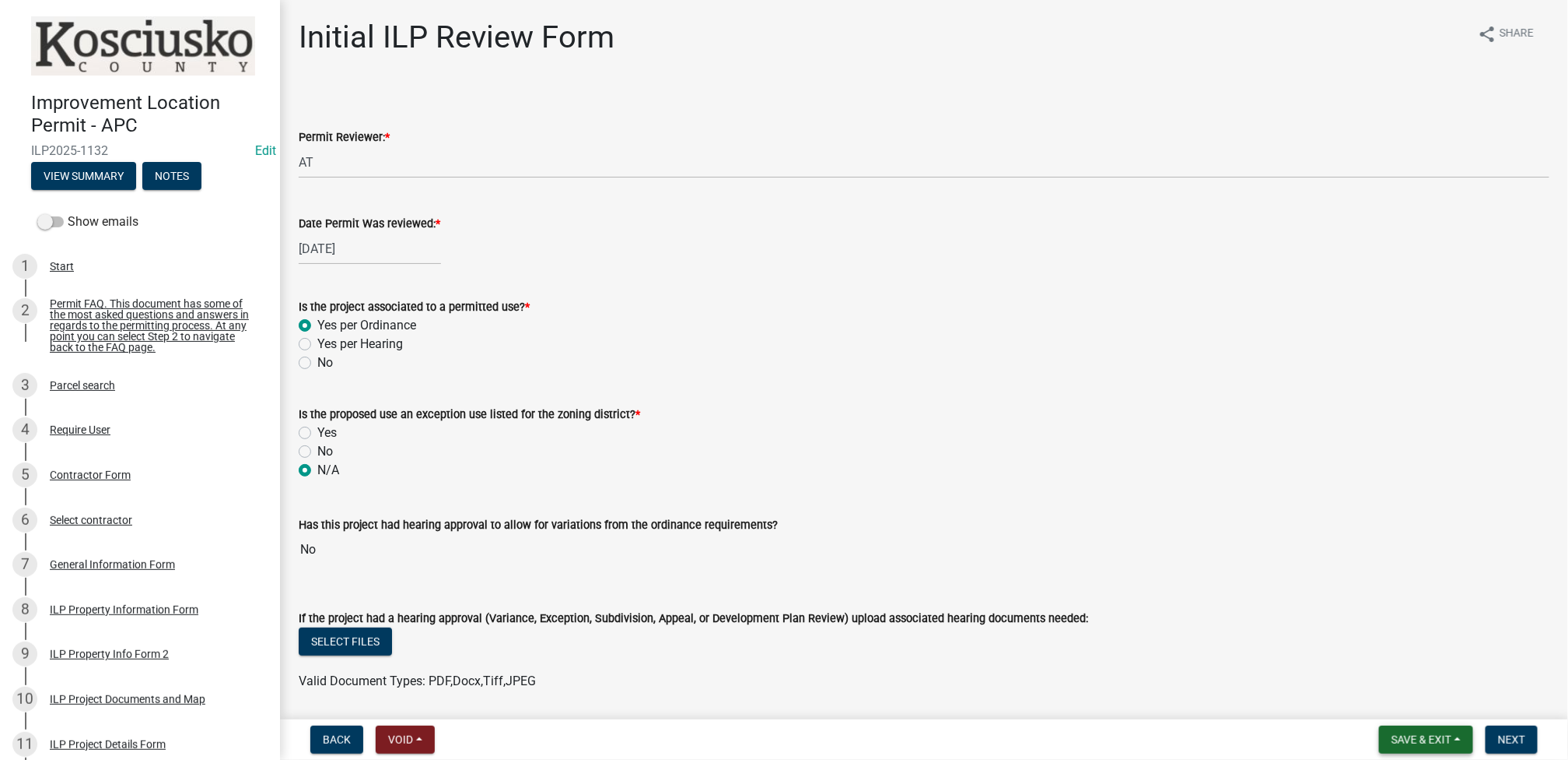
click at [1399, 740] on span "Save & Exit" at bounding box center [1422, 739] width 60 height 12
click at [1384, 704] on button "Save & Exit" at bounding box center [1411, 699] width 125 height 38
